Goal: Task Accomplishment & Management: Use online tool/utility

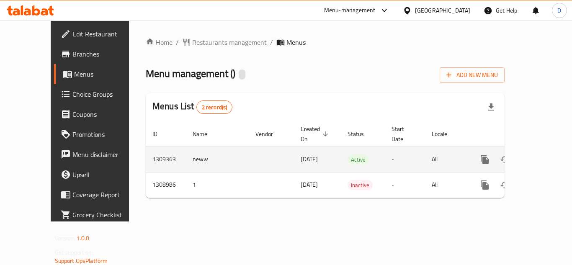
click at [540, 155] on icon "enhanced table" at bounding box center [545, 160] width 10 height 10
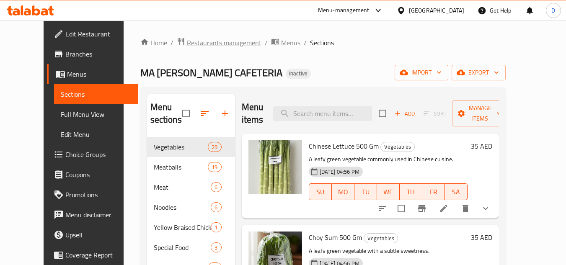
click at [187, 40] on span "Restaurants management" at bounding box center [224, 43] width 75 height 10
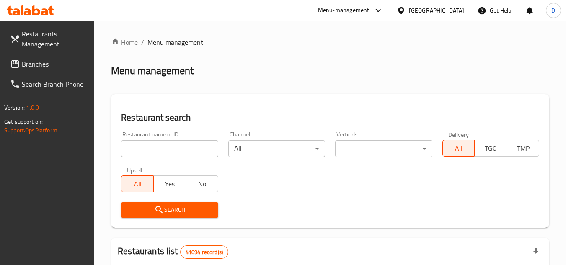
click at [29, 62] on span "Branches" at bounding box center [55, 64] width 66 height 10
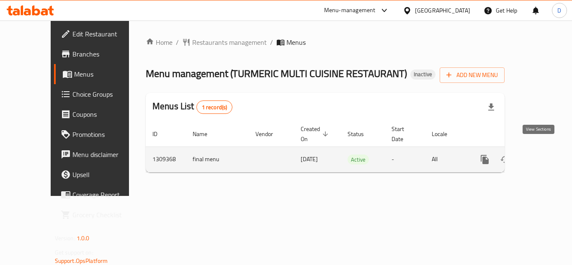
click at [540, 155] on icon "enhanced table" at bounding box center [545, 160] width 10 height 10
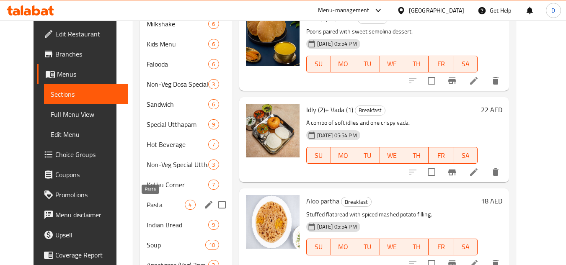
scroll to position [586, 0]
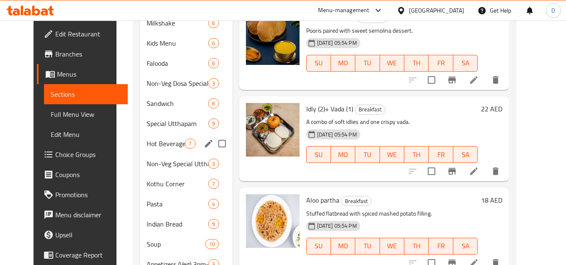
click at [154, 143] on span "Hot Beverage" at bounding box center [166, 144] width 38 height 10
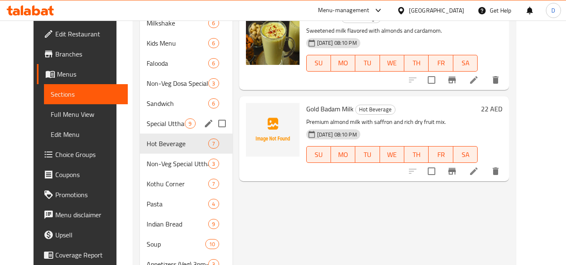
click at [156, 114] on div "Special Utthapam 9" at bounding box center [186, 124] width 92 height 20
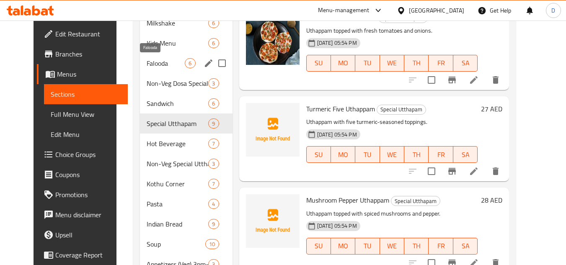
click at [160, 65] on span "Falooda" at bounding box center [166, 63] width 38 height 10
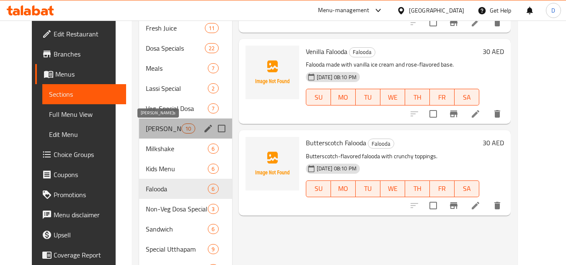
click at [146, 124] on span "Biryani's" at bounding box center [164, 129] width 36 height 10
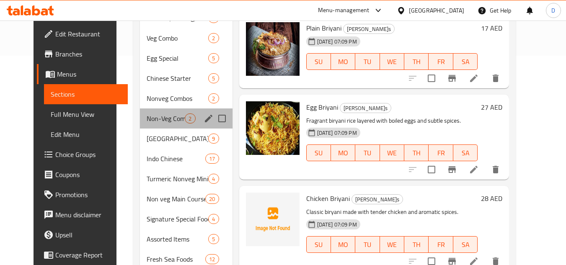
click at [146, 124] on div "Non-Veg Combo Breakfast 2" at bounding box center [186, 118] width 92 height 20
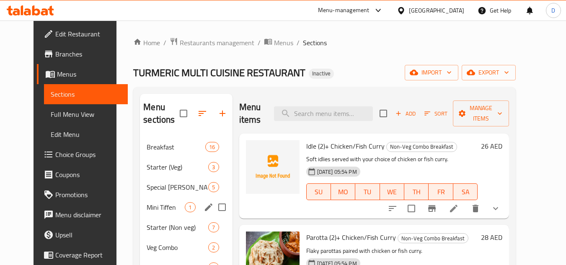
click at [162, 198] on div "Mini Tiffen 1" at bounding box center [186, 207] width 92 height 20
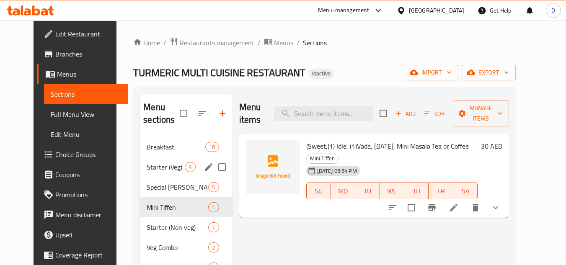
click at [157, 167] on span "Starter (Veg)" at bounding box center [166, 167] width 38 height 10
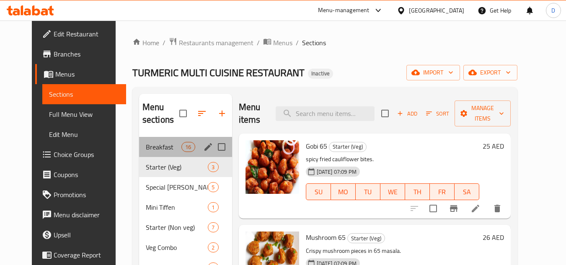
click at [164, 152] on div "Breakfast 16" at bounding box center [185, 147] width 93 height 20
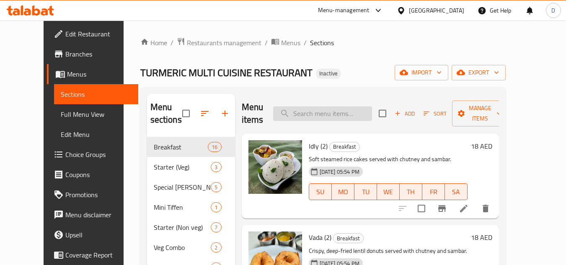
click at [359, 113] on input "search" at bounding box center [322, 113] width 99 height 15
paste input "Chapathi(2) Veg"
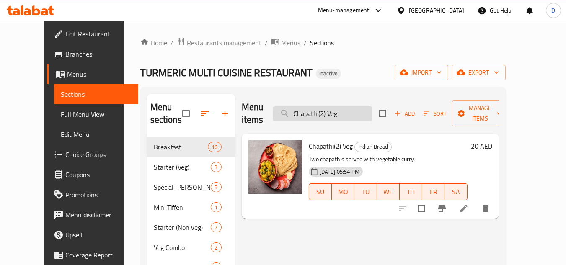
click at [312, 106] on input "Chapathi(2) Veg" at bounding box center [322, 113] width 99 height 15
paste input "ettinadu Chicken Dry medium"
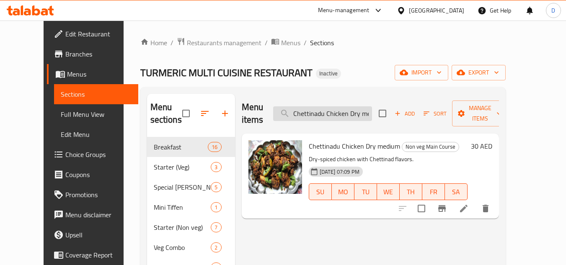
click at [368, 106] on input "Chettinadu Chicken Dry medium" at bounding box center [322, 113] width 99 height 15
paste input "Masala"
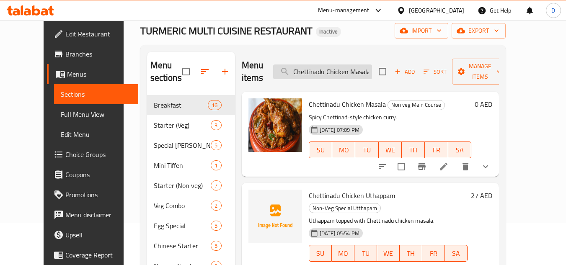
click at [370, 65] on input "Chettinadu Chicken Masala" at bounding box center [322, 72] width 99 height 15
paste input "Dos"
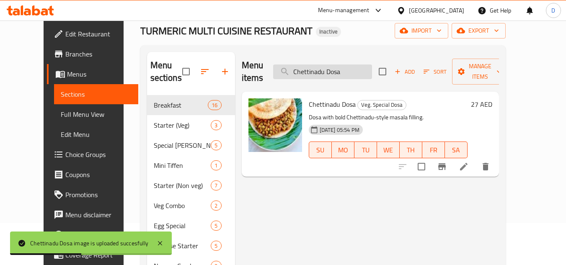
click at [344, 66] on input "Chettinadu Dosa" at bounding box center [322, 72] width 99 height 15
paste input "Mutton Masal"
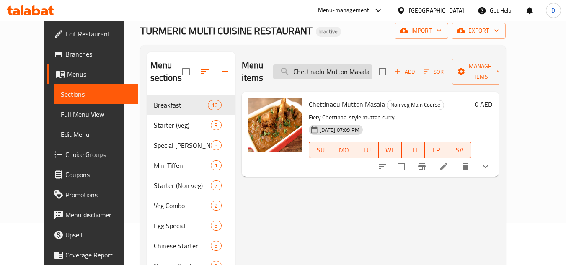
click at [334, 67] on input "Chettinadu Mutton Masala" at bounding box center [322, 72] width 99 height 15
paste input "icken Mini Dosa, Chicken 65 (2)"
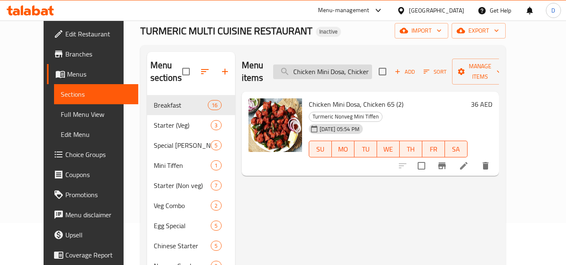
click at [323, 65] on input "Chicken Mini Dosa, Chicken 65 (2)" at bounding box center [322, 72] width 99 height 15
paste input "rab Chettinadu masala"
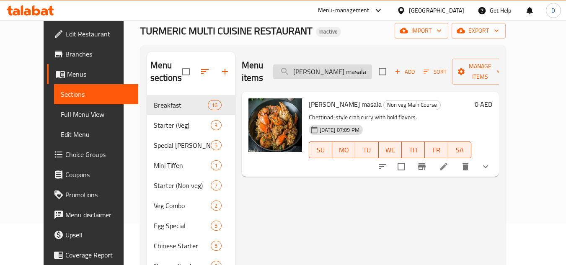
click at [341, 65] on input "Crab Chettinadu masala" at bounding box center [322, 72] width 99 height 15
paste input "Dry Fruit Falood"
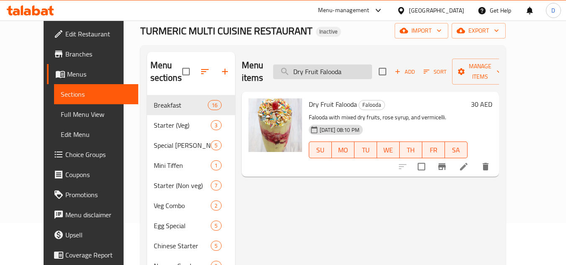
click at [351, 65] on input "Dry Fruit Falooda" at bounding box center [322, 72] width 99 height 15
paste input "Egg Briyani"
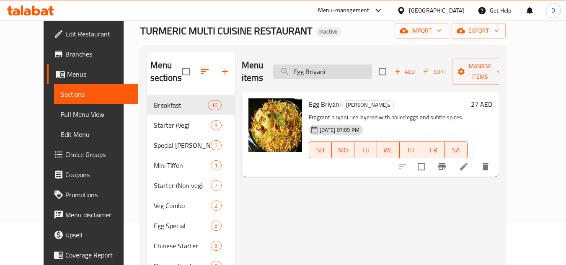
click at [372, 70] on input "Egg Briyani" at bounding box center [322, 72] width 99 height 15
paste input "Fish Finger"
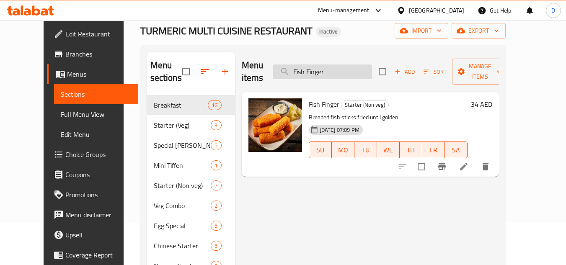
click at [326, 65] on input "Fish Finger" at bounding box center [322, 72] width 99 height 15
paste input "Ghee Roast"
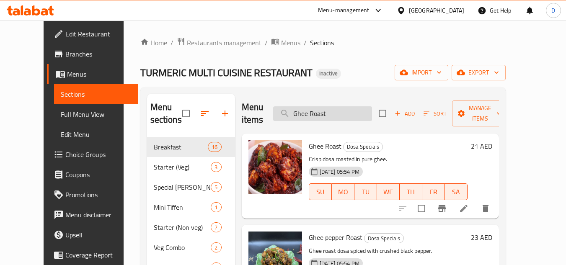
click at [352, 114] on input "Ghee Roast" at bounding box center [322, 113] width 99 height 15
paste input "reen Peas Masala"
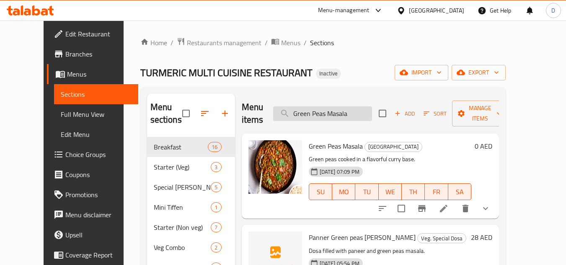
click at [330, 113] on input "Green Peas Masala" at bounding box center [322, 113] width 99 height 15
paste input "Hot& Sour soup"
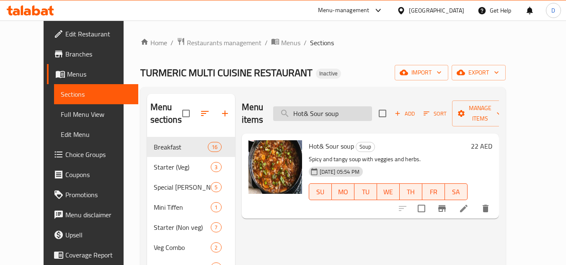
click at [371, 111] on input "Hot& Sour soup" at bounding box center [322, 113] width 99 height 15
paste input "Karakudi Chettinadu chicken Mas"
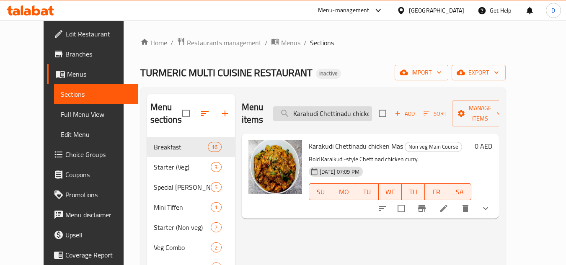
click at [318, 106] on input "Karakudi Chettinadu chicken Mas" at bounding box center [322, 113] width 99 height 15
paste input "ing Fish Fry"
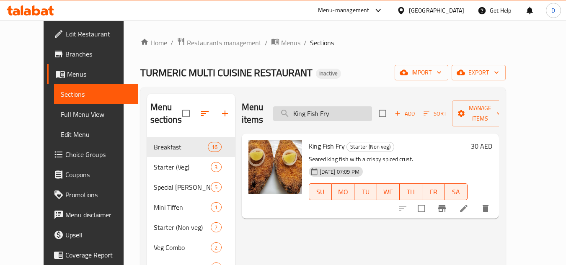
click at [351, 109] on input "King Fish Fry" at bounding box center [322, 113] width 99 height 15
paste input "fish tawa f"
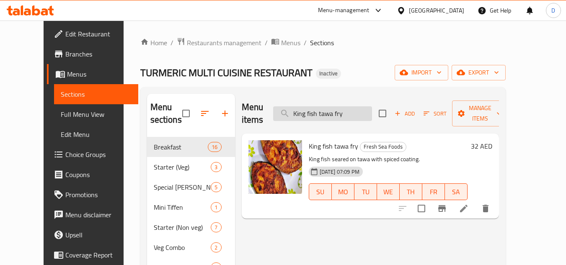
click at [328, 107] on input "King fish tawa fry" at bounding box center [322, 113] width 99 height 15
paste input "othu Parotta Tea or Coffee"
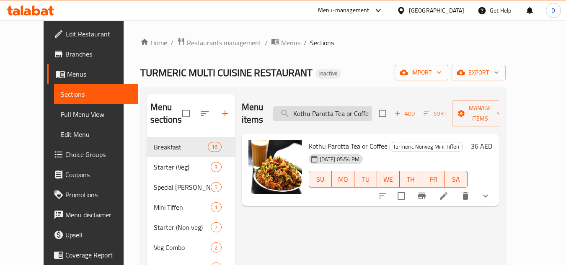
click at [338, 111] on input "Kothu Parotta Tea or Coffee" at bounding box center [322, 113] width 99 height 15
paste input "Lime Juic"
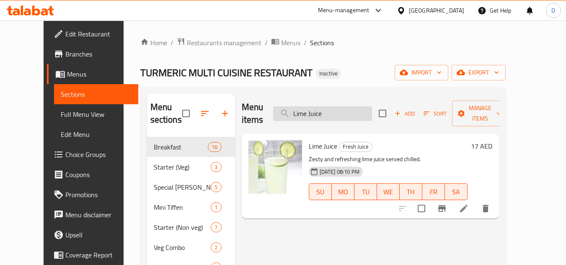
click at [359, 112] on input "Lime Juice" at bounding box center [322, 113] width 99 height 15
paste input "Soda"
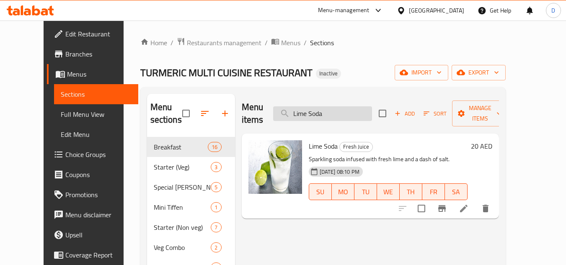
click at [341, 114] on input "Lime Soda" at bounding box center [322, 113] width 99 height 15
paste input "Mango Lassi"
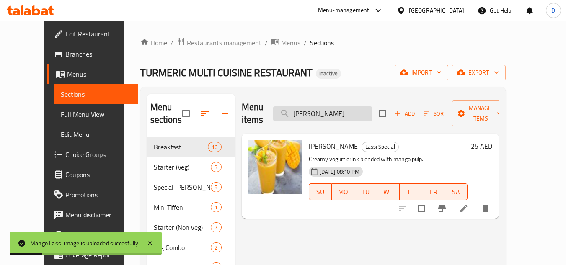
click at [372, 107] on input "Mango Lassi" at bounding box center [322, 113] width 99 height 15
paste input "Milkshake"
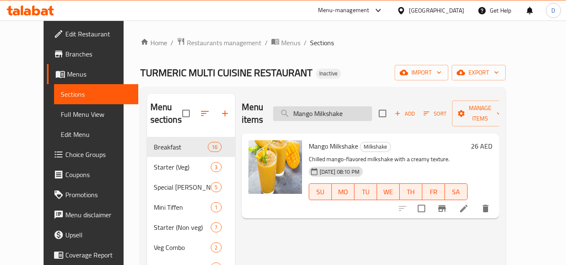
click at [371, 106] on input "Mango Milkshake" at bounding box center [322, 113] width 99 height 15
paste input "ixed Fruits Falooda"
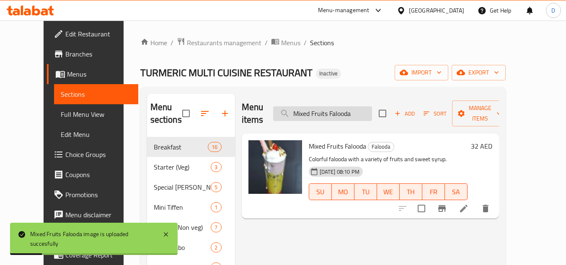
click at [372, 108] on input "Mixed Fruits Falooda" at bounding box center [322, 113] width 99 height 15
paste input "ushroom 65"
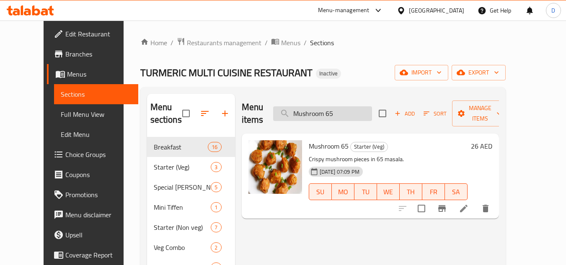
click at [344, 108] on input "Mushroom 65" at bounding box center [322, 113] width 99 height 15
paste input "Friedrice"
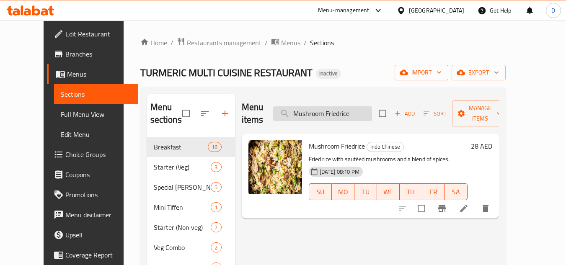
click at [350, 109] on input "Mushroom Friedrice" at bounding box center [322, 113] width 99 height 15
paste input "tton Briyani"
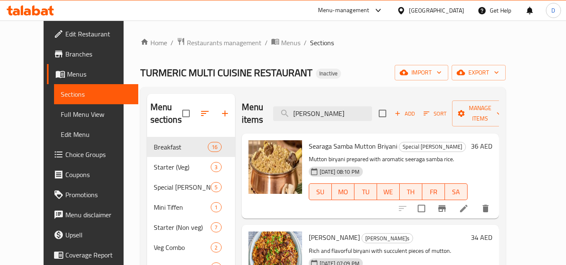
click at [374, 99] on div "Menu items Mutton Briyani Add Sort Manage items" at bounding box center [370, 114] width 257 height 40
click at [372, 106] on input "Mutton Briyani" at bounding box center [322, 113] width 99 height 15
paste input "Nattu Kozhi Briyani"
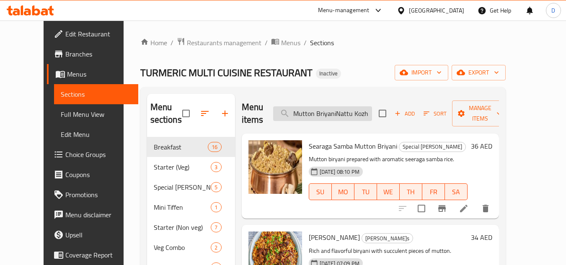
scroll to position [0, 21]
click at [372, 106] on input "Mutton BriyaniNattu Kozhi Briyani" at bounding box center [322, 113] width 99 height 15
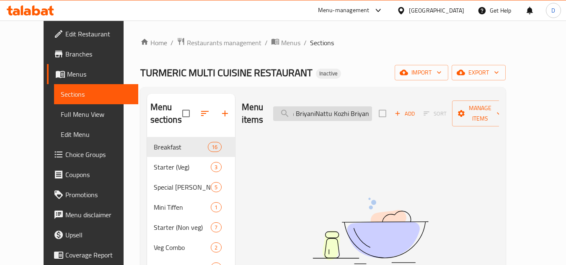
click at [372, 106] on input "Mutton BriyaniNattu Kozhi Briyani" at bounding box center [322, 113] width 99 height 15
paste input "search"
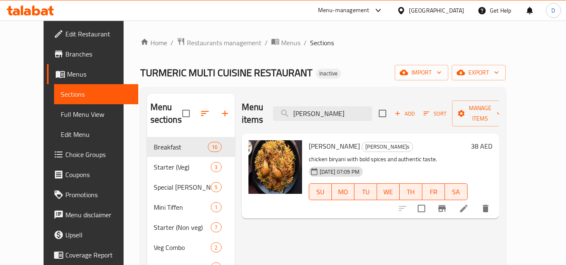
click at [355, 98] on div "Menu items Nattu Kozhi Briyani Add Sort Manage items" at bounding box center [370, 114] width 257 height 40
click at [338, 108] on input "Nattu Kozhi Briyani" at bounding box center [322, 113] width 99 height 15
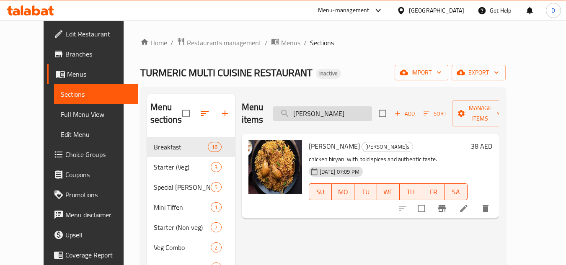
paste input "ethali fish fry"
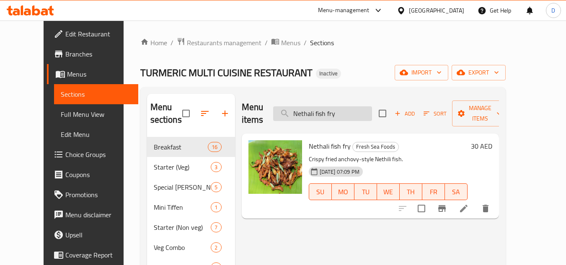
click at [310, 106] on input "Nethali fish fry" at bounding box center [322, 113] width 99 height 15
paste input "ili Fish F"
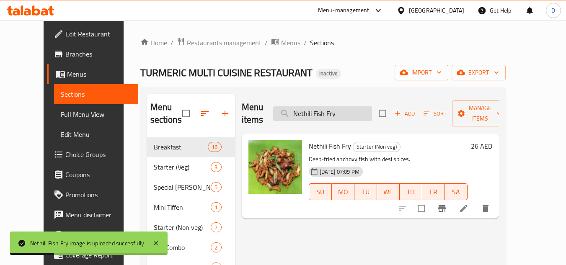
click at [367, 107] on input "Nethili Fish Fry" at bounding box center [322, 113] width 99 height 15
paste input "Onion Rava Dosa"
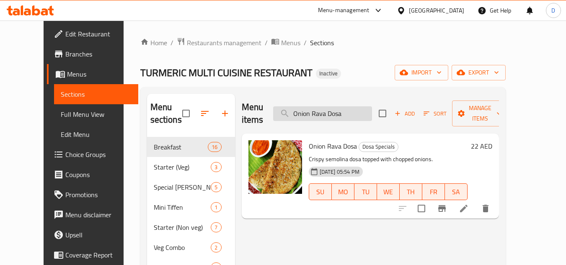
click at [357, 108] on input "Onion Rava Dosa" at bounding box center [322, 113] width 99 height 15
paste input "Masala"
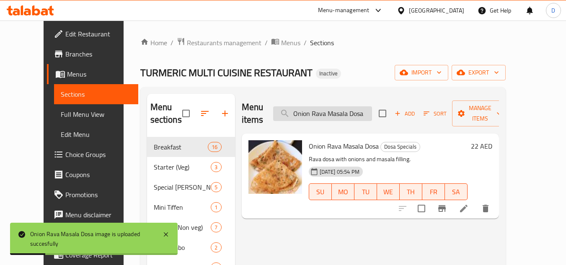
click at [370, 106] on input "Onion Rava Masala Dosa" at bounding box center [322, 113] width 99 height 15
paste input "Panner 65"
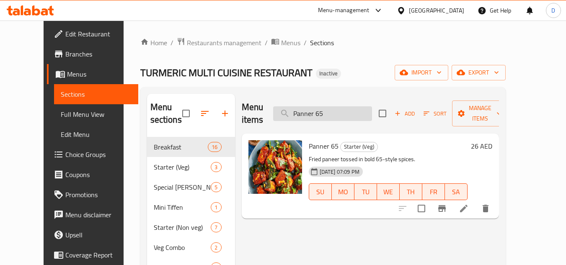
click at [347, 109] on input "Panner 65" at bounding box center [322, 113] width 99 height 15
paste input "rotta (2)+ Chicken - Fish Curry"
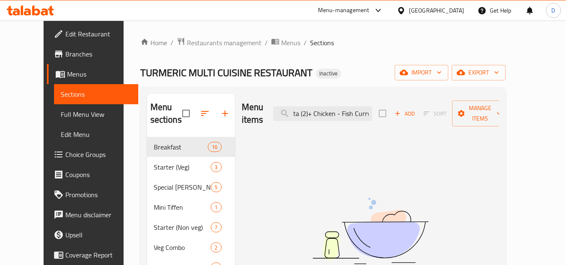
scroll to position [0, 16]
drag, startPoint x: 322, startPoint y: 106, endPoint x: 414, endPoint y: 103, distance: 91.8
click at [414, 103] on div "Menu items Parotta (2)+ Chicken - Fish Curry Add Sort Manage items" at bounding box center [370, 114] width 257 height 40
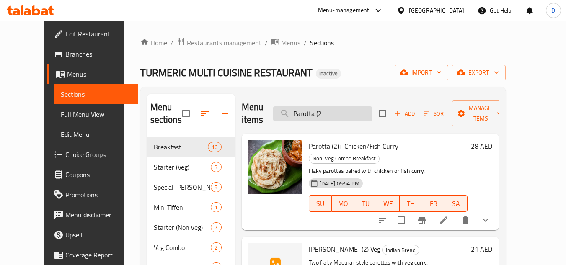
click at [337, 106] on input "Parotta (2" at bounding box center [322, 113] width 99 height 15
paste input "lain Uthappam"
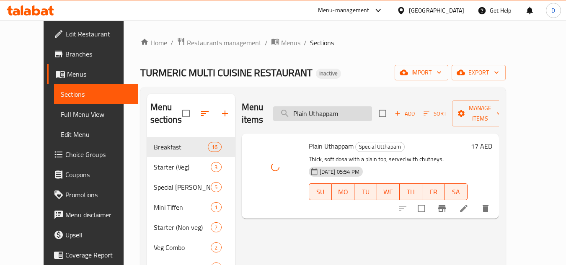
click at [334, 107] on input "Plain Uthappam" at bounding box center [322, 113] width 99 height 15
paste input "oori(3pcs) Channa Masala"
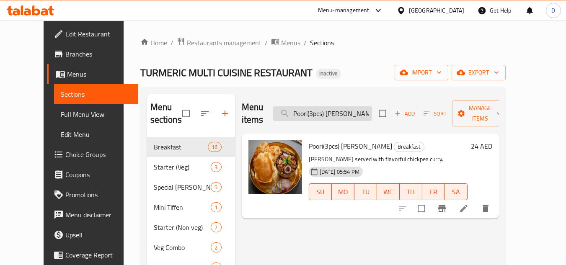
click at [347, 106] on input "Poori(3pcs) Channa Masala" at bounding box center [322, 113] width 99 height 15
paste input "rawn 65"
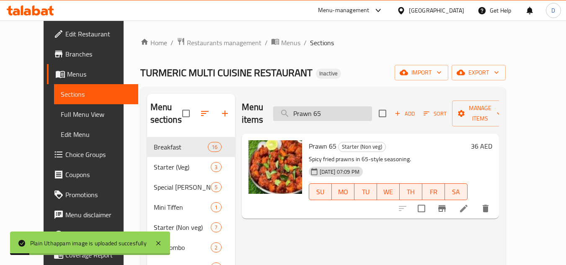
click at [317, 109] on input "Prawn 65" at bounding box center [322, 113] width 99 height 15
paste input "s"
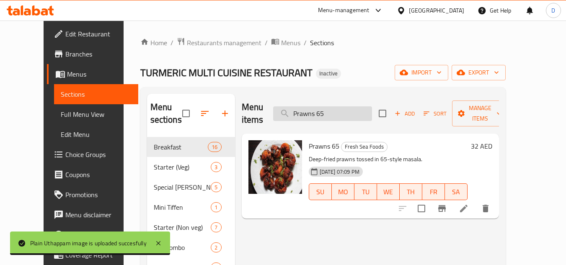
click at [351, 106] on input "Prawns 65" at bounding box center [322, 113] width 99 height 15
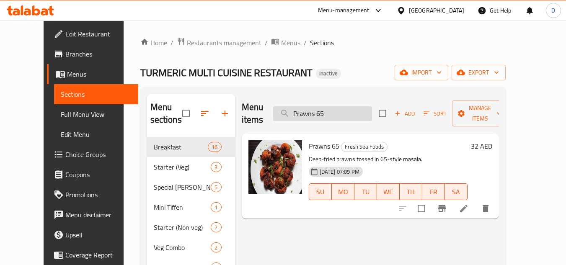
click at [351, 106] on input "Prawns 65" at bounding box center [322, 113] width 99 height 15
paste input "Biryani"
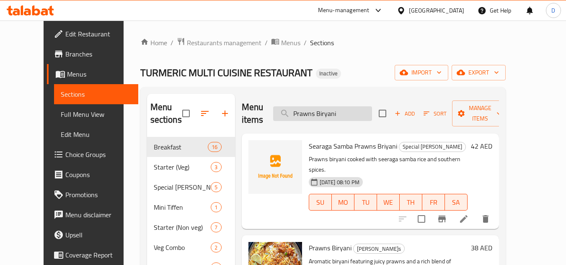
click at [360, 106] on input "Prawns Biryani" at bounding box center [322, 113] width 99 height 15
paste input "Serry fish curry"
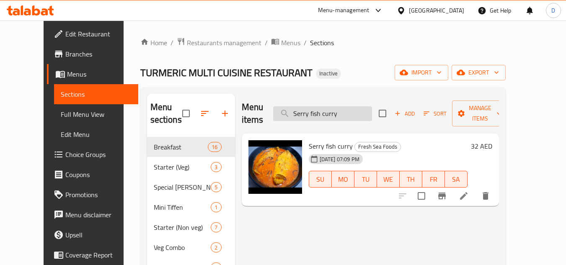
click at [367, 108] on input "Serry fish curry" at bounding box center [322, 113] width 99 height 15
paste input "trawberry Falooda"
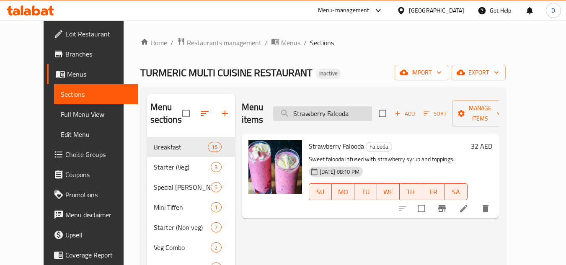
click at [344, 112] on input "Strawberry Falooda" at bounding box center [322, 113] width 99 height 15
click at [340, 113] on input "Strawberry Falooda" at bounding box center [322, 113] width 99 height 15
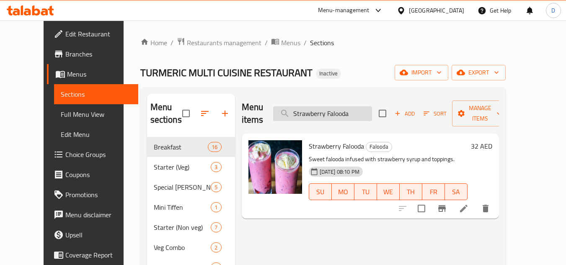
click at [340, 113] on input "Strawberry Falooda" at bounding box center [322, 113] width 99 height 15
paste input "Milkshake"
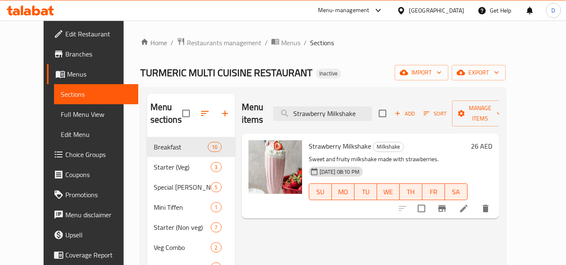
click at [359, 115] on div "Menu items Strawberry Milkshake Add Sort Manage items" at bounding box center [370, 114] width 257 height 40
click at [364, 106] on input "Strawberry Milkshake" at bounding box center [322, 113] width 99 height 15
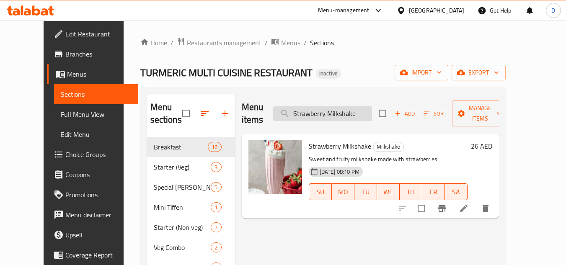
click at [364, 106] on input "Strawberry Milkshake" at bounding box center [322, 113] width 99 height 15
paste input "weet Idle(1), Vada(1)"
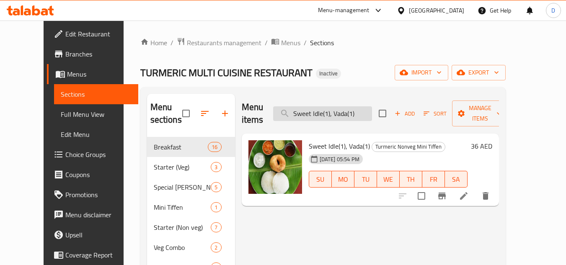
click at [341, 107] on input "Sweet Idle(1), Vada(1)" at bounding box center [322, 113] width 99 height 15
paste input "zechewan Chicken Friedrice"
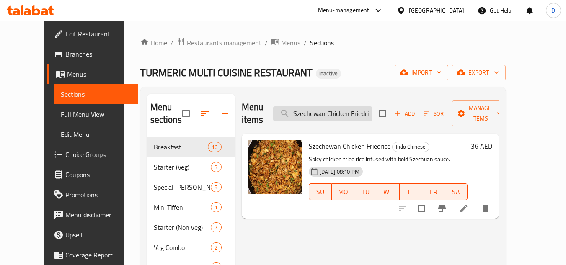
click at [343, 106] on input "Szechewan Chicken Friedrice" at bounding box center [322, 113] width 99 height 15
paste input "veg"
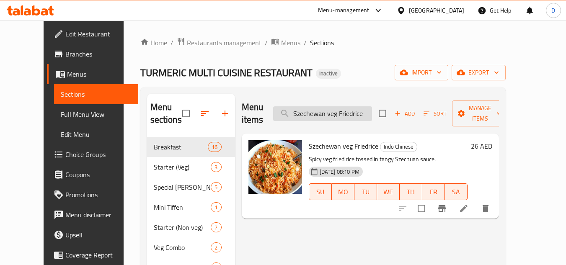
click at [370, 110] on input "Szechewan veg Friedrice" at bounding box center [322, 113] width 99 height 15
paste input "Tea"
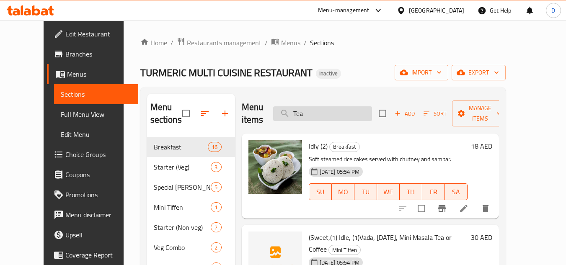
click at [347, 106] on input "Tea" at bounding box center [322, 113] width 99 height 15
paste input "Vada (2)"
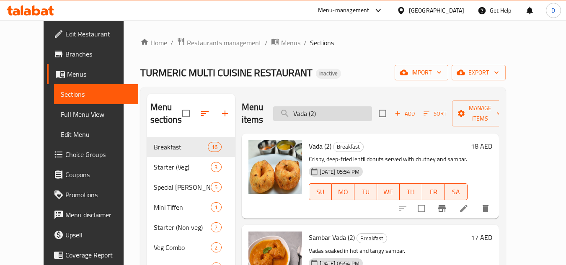
click at [344, 108] on input "Vada (2)" at bounding box center [322, 113] width 99 height 15
paste input "Water bottle ( half ltr"
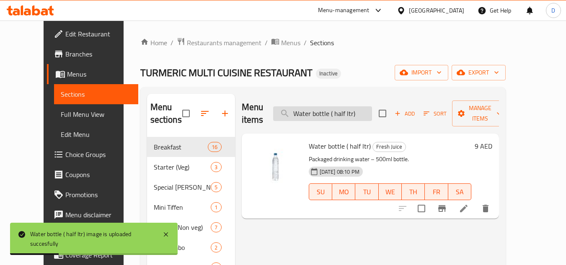
click at [353, 109] on input "Water bottle ( half ltr)" at bounding box center [322, 113] width 99 height 15
paste input "1"
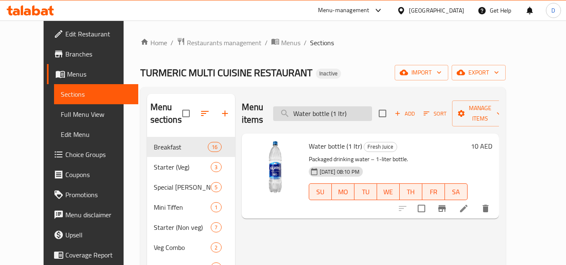
click at [359, 110] on input "Water bottle (1 ltr)" at bounding box center [322, 113] width 99 height 15
paste input "heat Dosa"
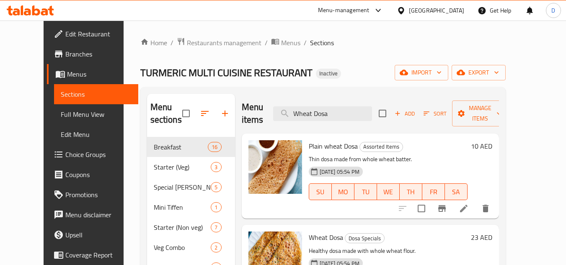
type input "Wheat Dosa"
click at [61, 112] on span "Full Menu View" at bounding box center [96, 114] width 71 height 10
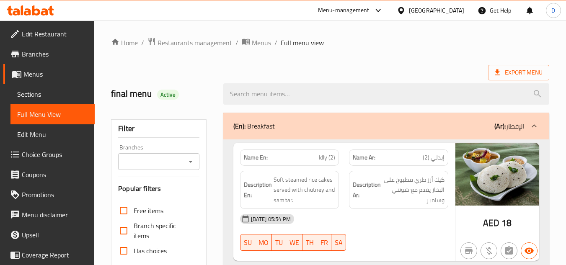
scroll to position [251, 0]
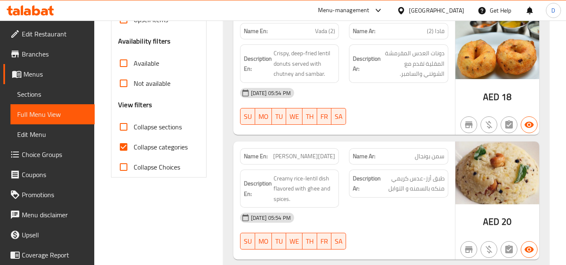
click at [139, 148] on span "Collapse categories" at bounding box center [161, 147] width 54 height 10
click at [134, 148] on input "Collapse categories" at bounding box center [124, 147] width 20 height 20
checkbox input "false"
click at [159, 130] on span "Collapse sections" at bounding box center [158, 127] width 48 height 10
click at [134, 130] on input "Collapse sections" at bounding box center [124, 127] width 20 height 20
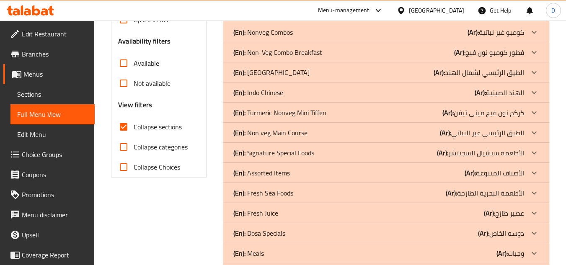
click at [159, 130] on span "Collapse sections" at bounding box center [158, 127] width 48 height 10
click at [134, 130] on input "Collapse sections" at bounding box center [124, 127] width 20 height 20
checkbox input "false"
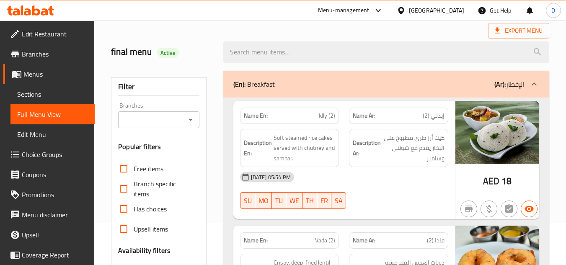
scroll to position [0, 0]
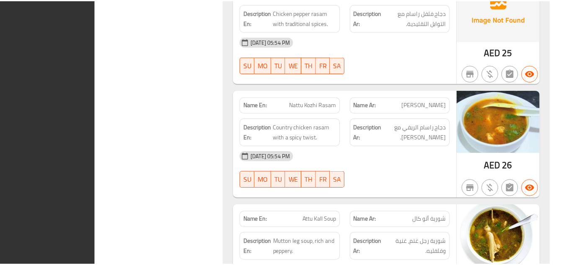
scroll to position [36889, 0]
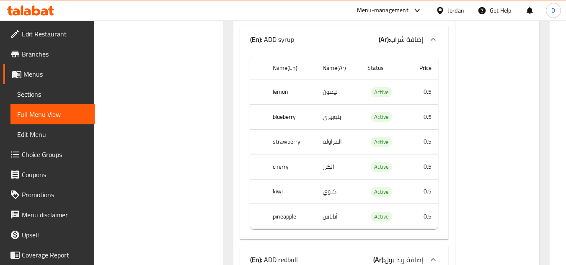
scroll to position [34146, 0]
